Goal: Task Accomplishment & Management: Use online tool/utility

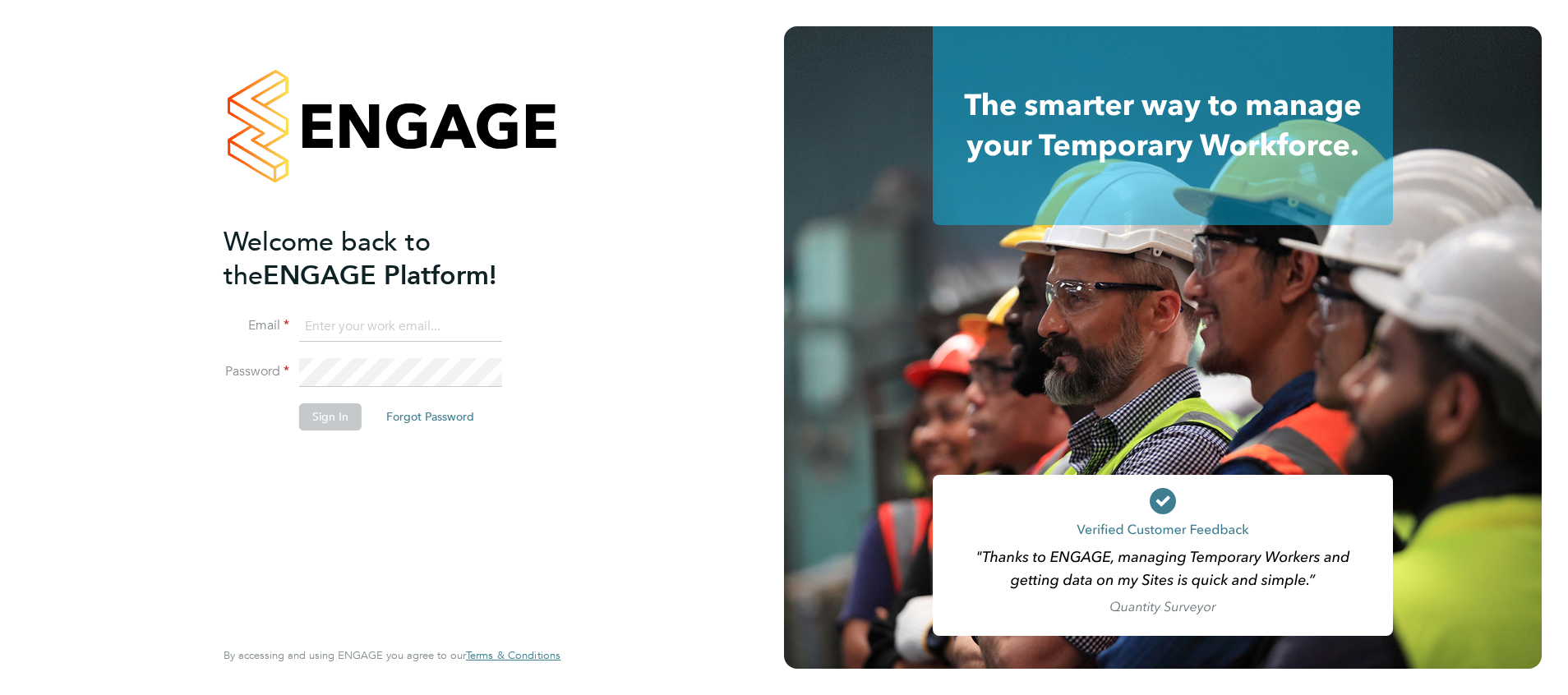
type input "[PERSON_NAME][EMAIL_ADDRESS][PERSON_NAME][DOMAIN_NAME]"
click at [329, 426] on button "Sign In" at bounding box center [330, 416] width 63 height 26
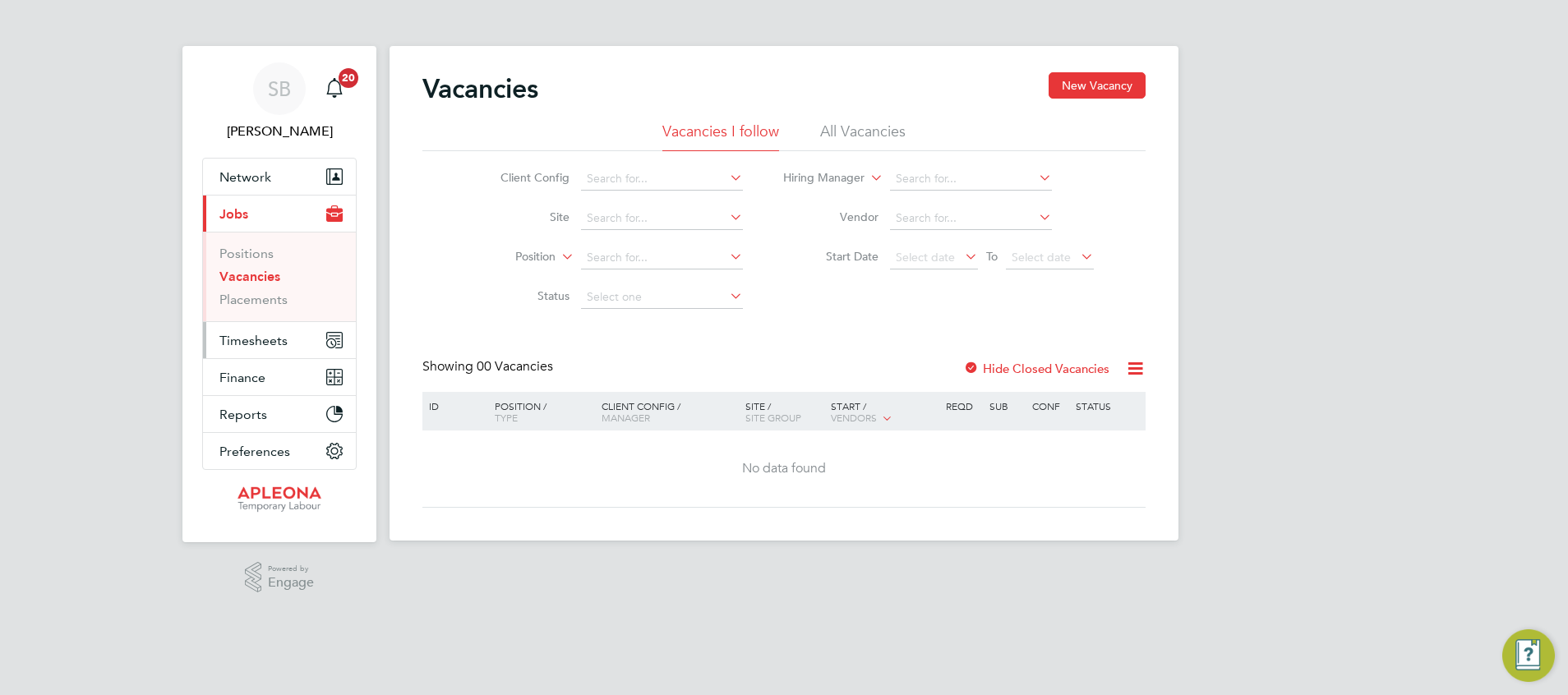
click at [269, 340] on span "Timesheets" at bounding box center [253, 340] width 68 height 16
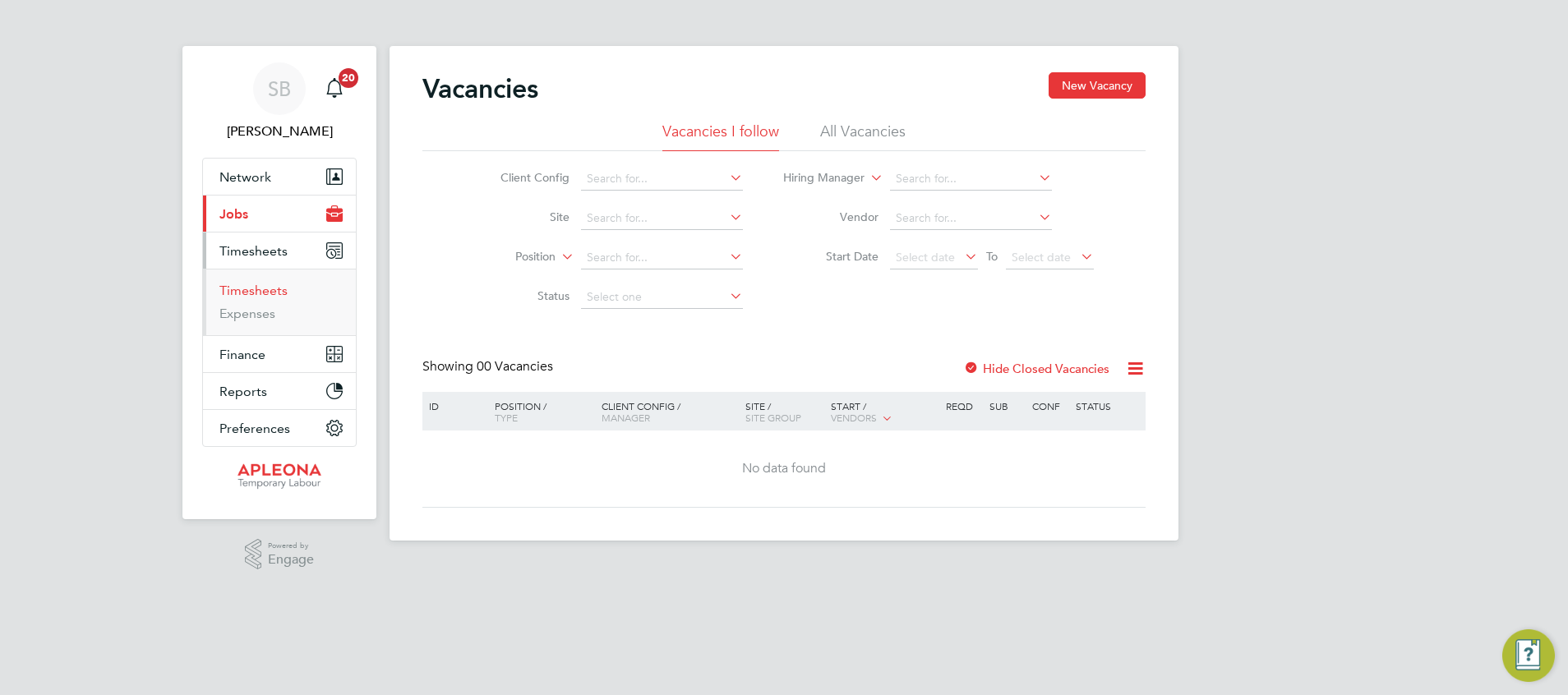
click at [255, 287] on link "Timesheets" at bounding box center [253, 290] width 68 height 16
